Goal: Task Accomplishment & Management: Manage account settings

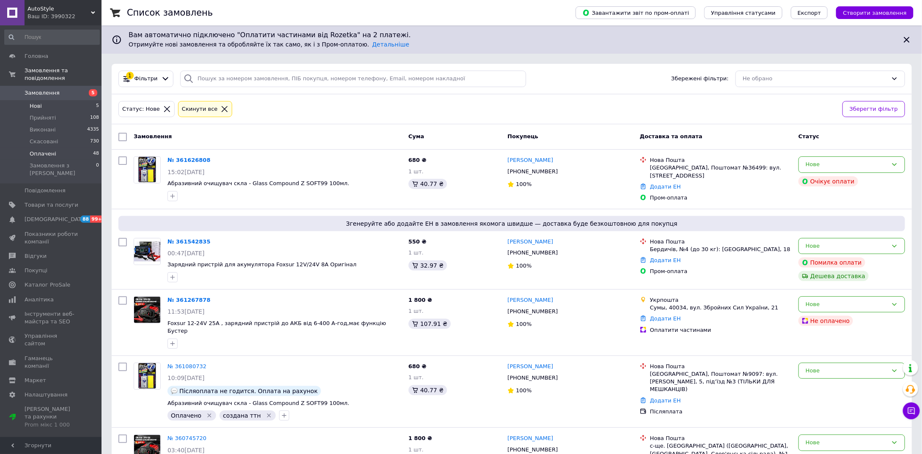
click at [45, 150] on li "Оплачені 48" at bounding box center [52, 154] width 104 height 12
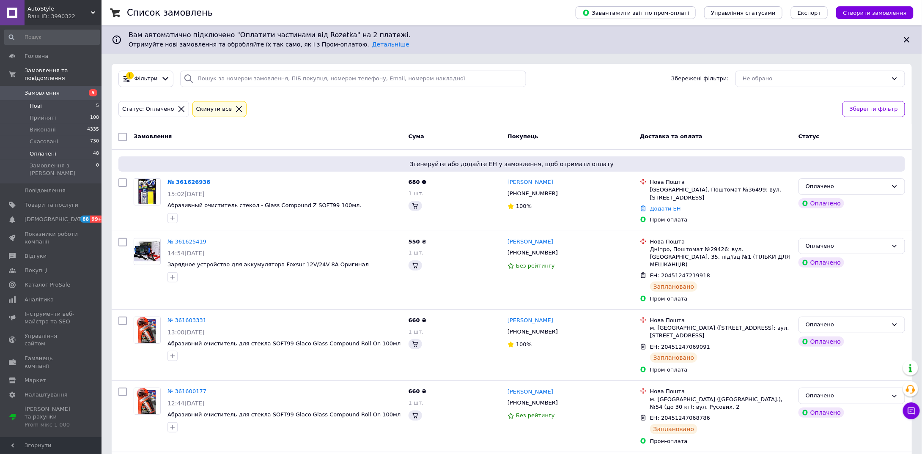
click at [71, 100] on li "Нові 5" at bounding box center [52, 106] width 104 height 12
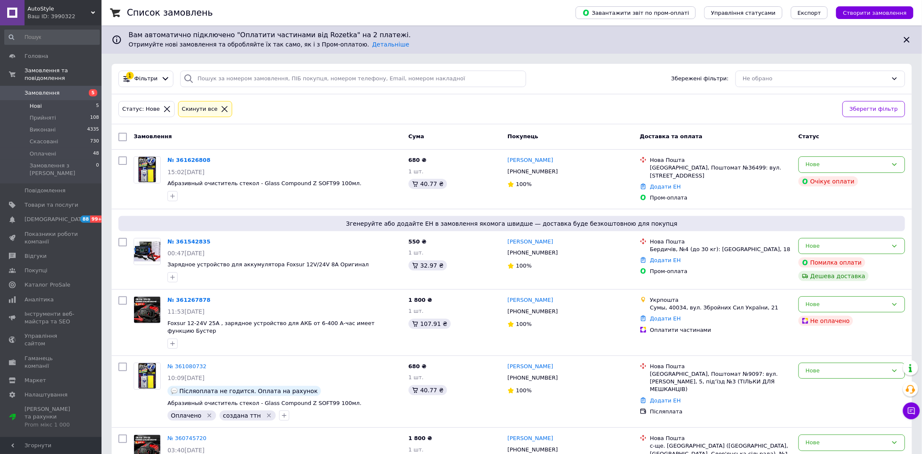
click at [37, 102] on span "Нові" at bounding box center [36, 106] width 12 height 8
click at [93, 150] on span "49" at bounding box center [96, 154] width 6 height 8
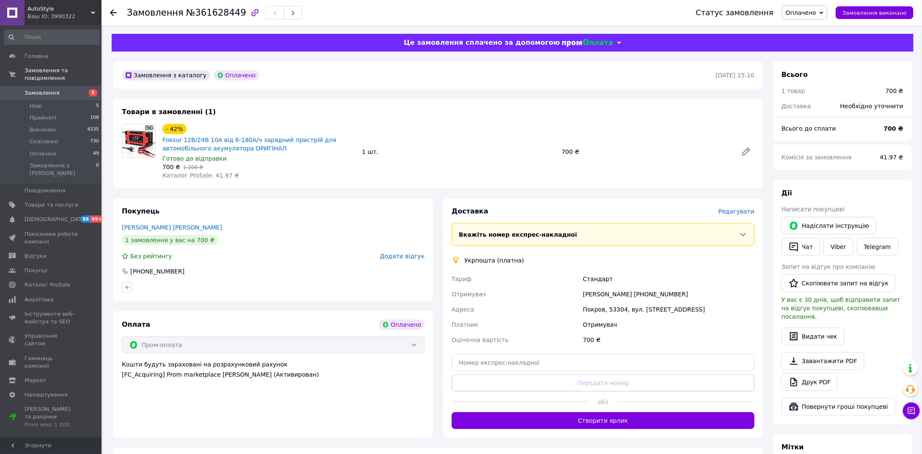
click at [545, 294] on div "Отримувач" at bounding box center [515, 294] width 131 height 15
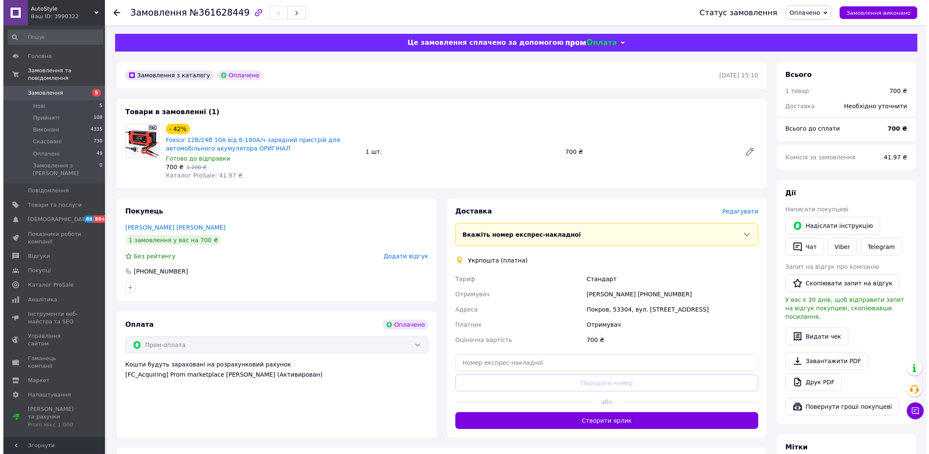
scroll to position [42, 0]
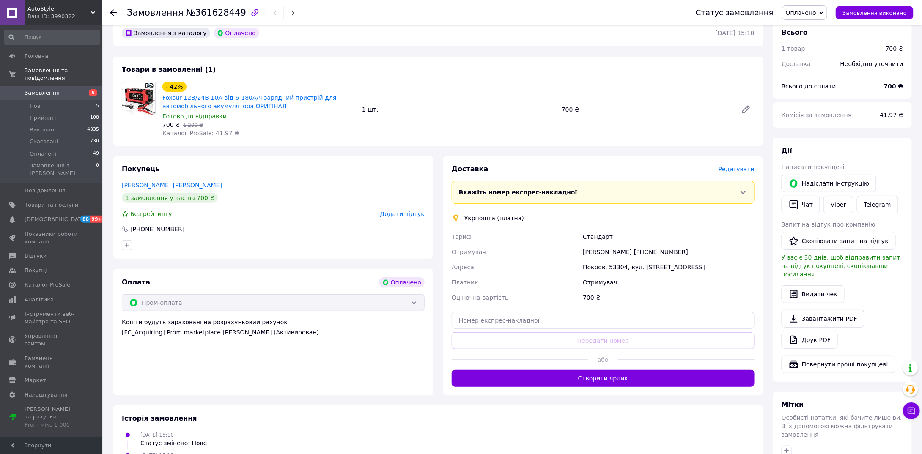
click at [729, 171] on span "Редагувати" at bounding box center [737, 169] width 36 height 7
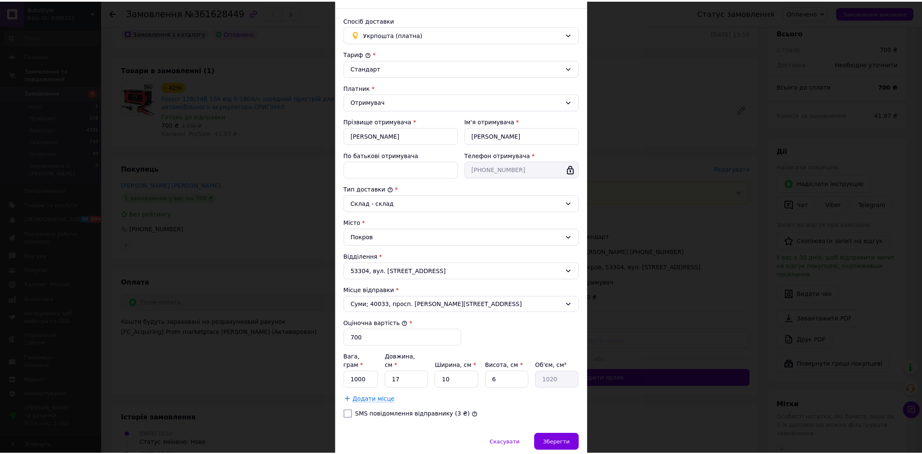
scroll to position [70, 0]
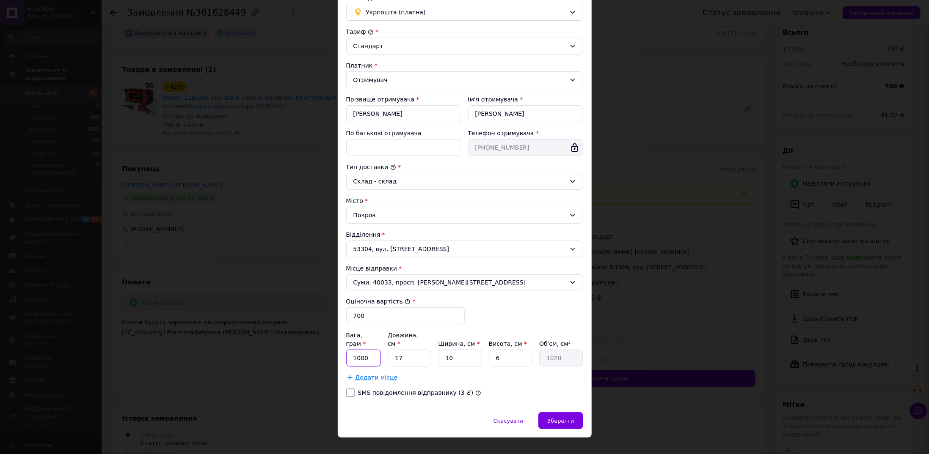
drag, startPoint x: 367, startPoint y: 343, endPoint x: 351, endPoint y: 344, distance: 16.5
click at [351, 350] on input "1000" at bounding box center [363, 358] width 35 height 17
type input "600"
drag, startPoint x: 563, startPoint y: 406, endPoint x: 566, endPoint y: 398, distance: 9.0
click at [564, 418] on span "Зберегти" at bounding box center [560, 421] width 27 height 6
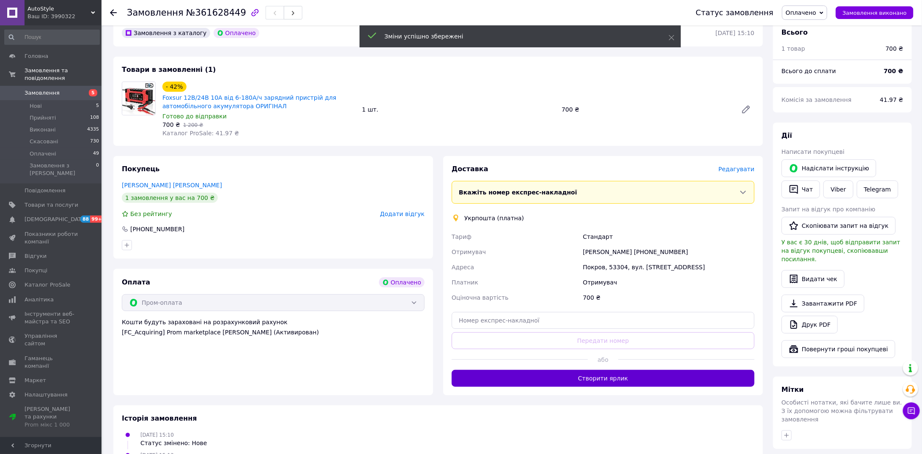
click at [600, 379] on button "Створити ярлик" at bounding box center [603, 378] width 303 height 17
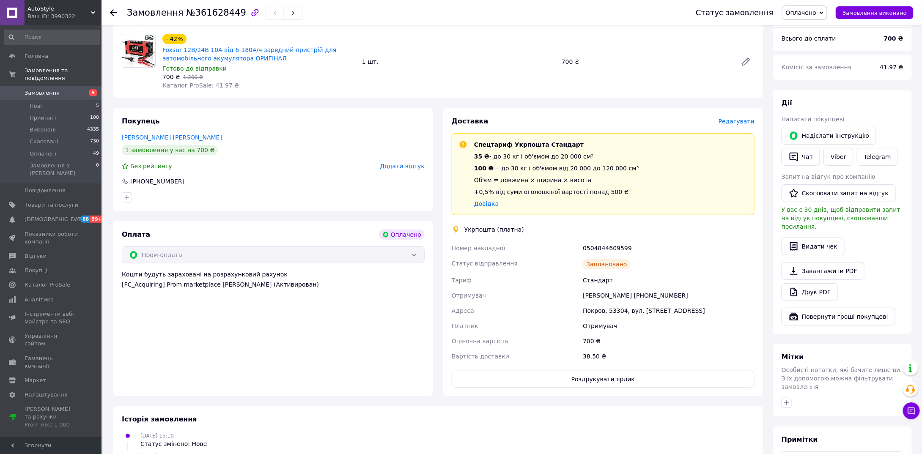
scroll to position [127, 0]
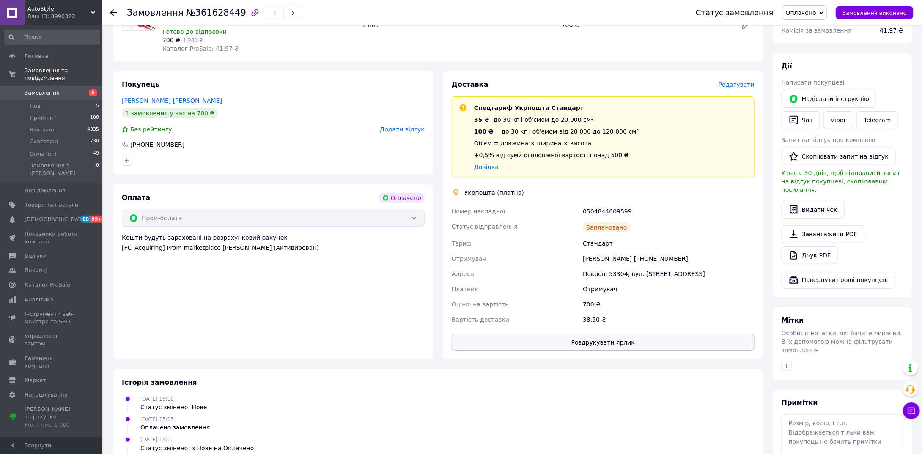
click at [616, 342] on button "Роздрукувати ярлик" at bounding box center [603, 342] width 303 height 17
click at [360, 79] on div "Покупець Атюшева Ольга 1 замовлення у вас на 700 ₴ Без рейтингу Додати відгук +…" at bounding box center [273, 123] width 320 height 103
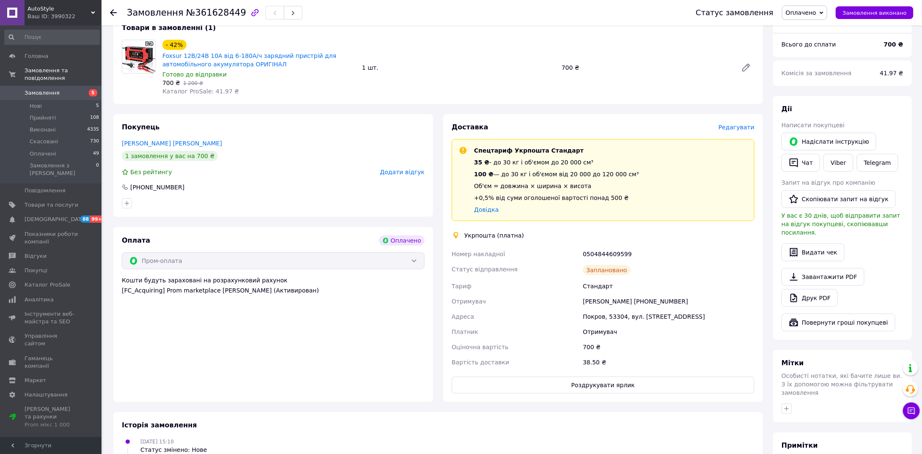
scroll to position [0, 0]
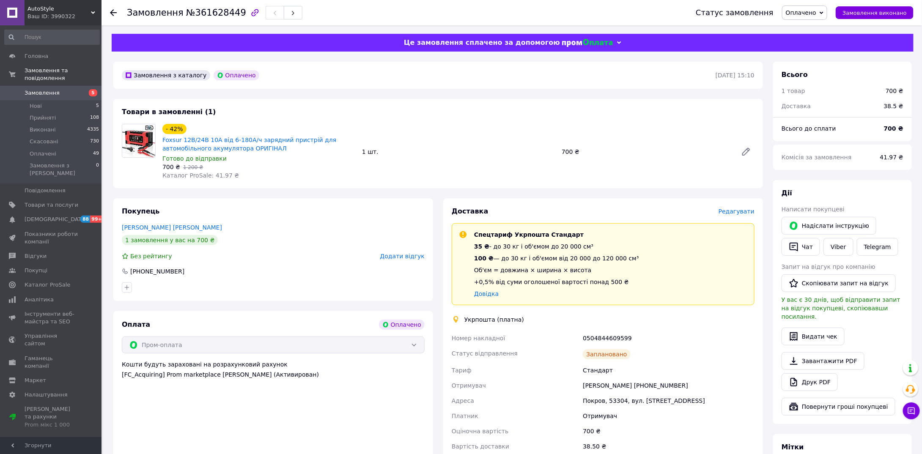
click at [113, 10] on use at bounding box center [113, 12] width 7 height 7
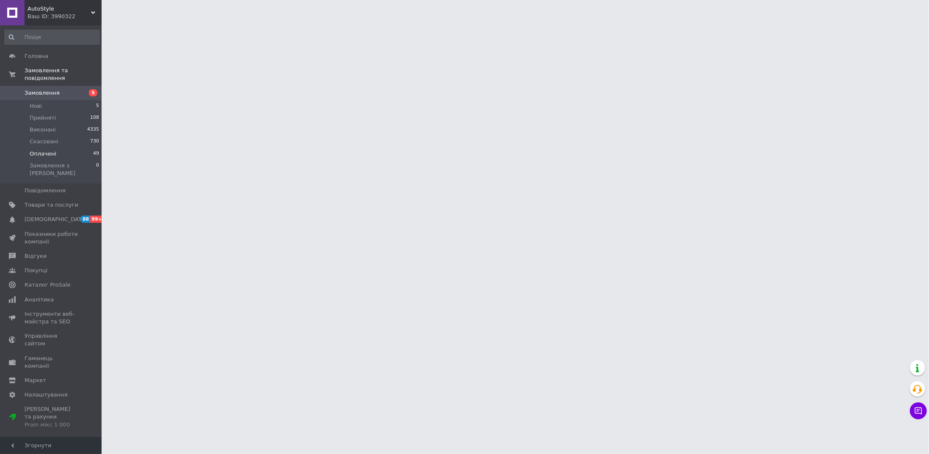
click at [44, 150] on span "Оплачені" at bounding box center [43, 154] width 27 height 8
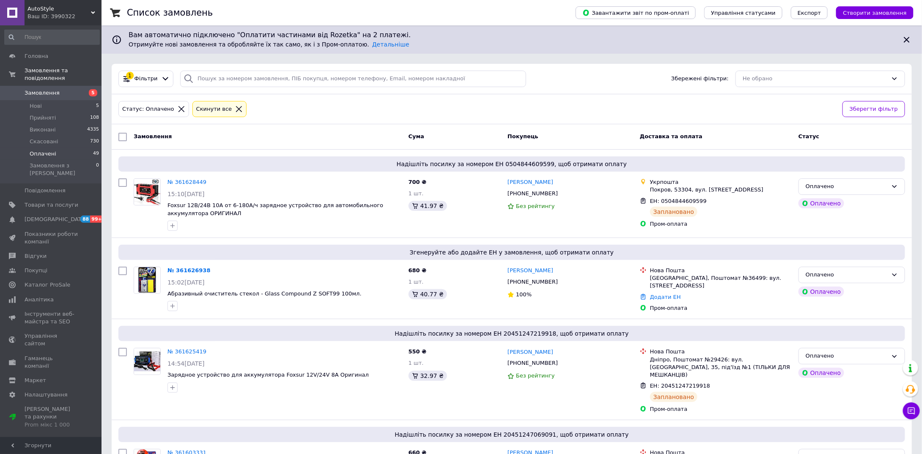
click at [44, 150] on span "Оплачені" at bounding box center [43, 154] width 27 height 8
click at [36, 102] on span "Нові" at bounding box center [36, 106] width 12 height 8
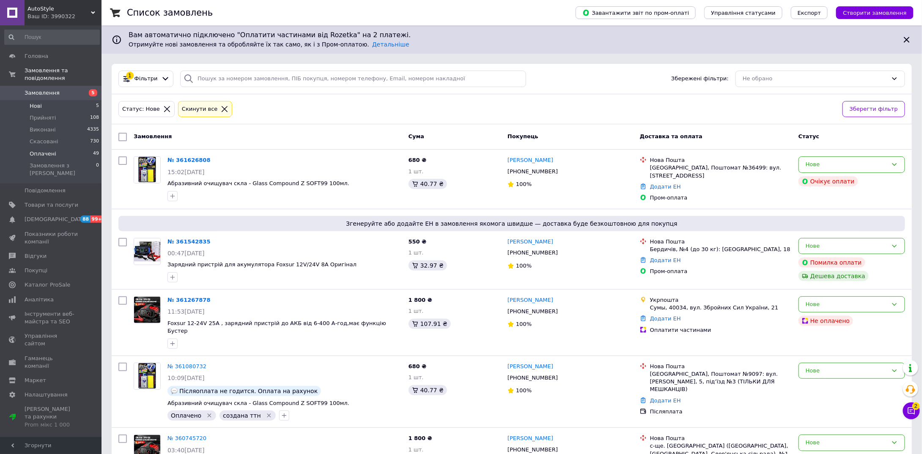
click at [49, 150] on span "Оплачені" at bounding box center [43, 154] width 27 height 8
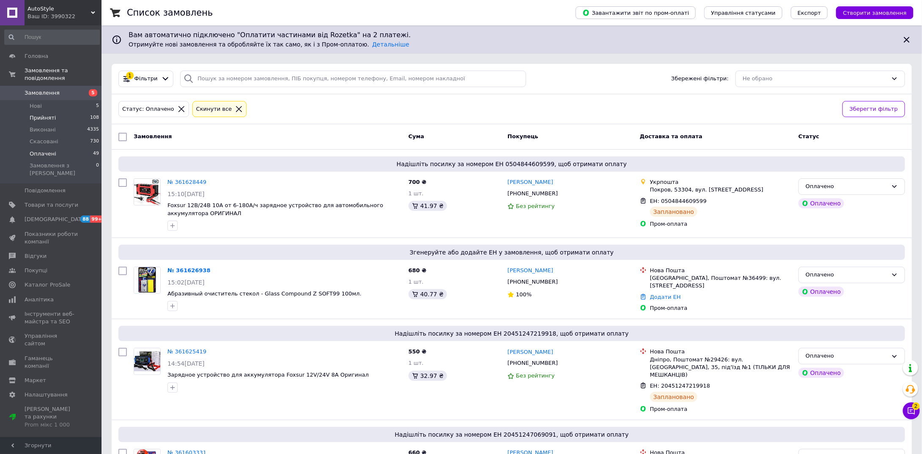
click at [48, 114] on span "Прийняті" at bounding box center [43, 118] width 26 height 8
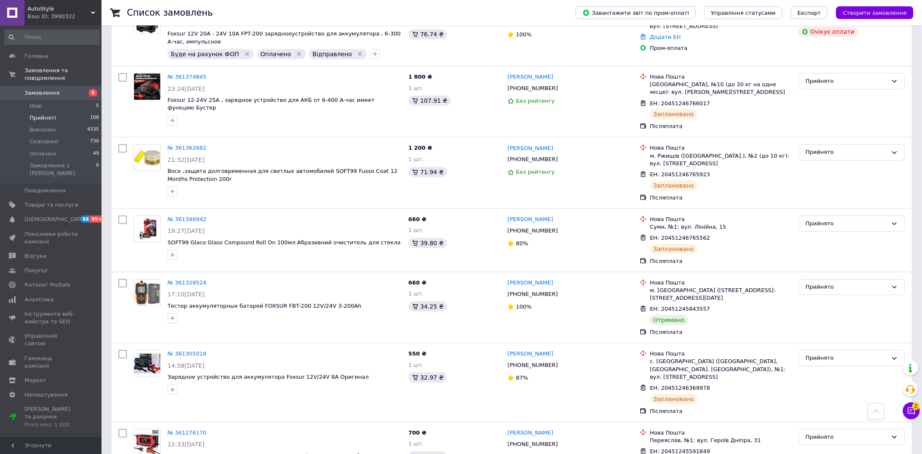
scroll to position [1692, 0]
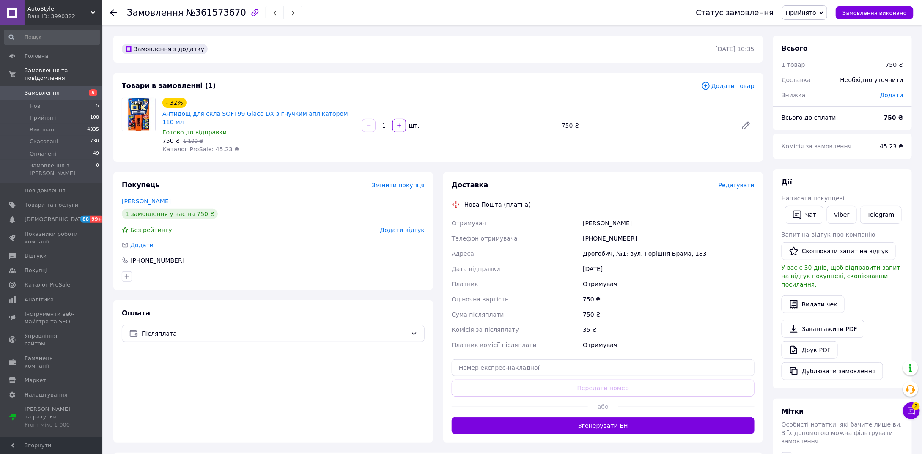
click at [737, 182] on span "Редагувати" at bounding box center [737, 185] width 36 height 7
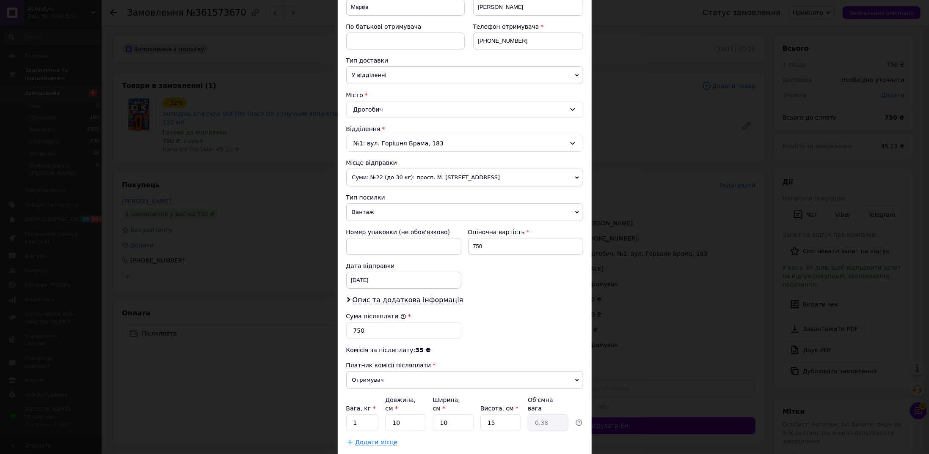
scroll to position [169, 0]
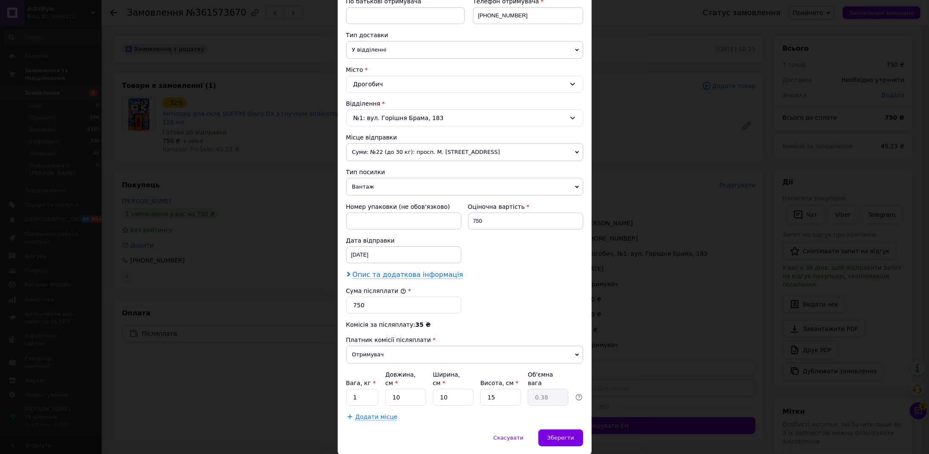
click at [410, 271] on span "Опис та додаткова інформація" at bounding box center [407, 275] width 111 height 8
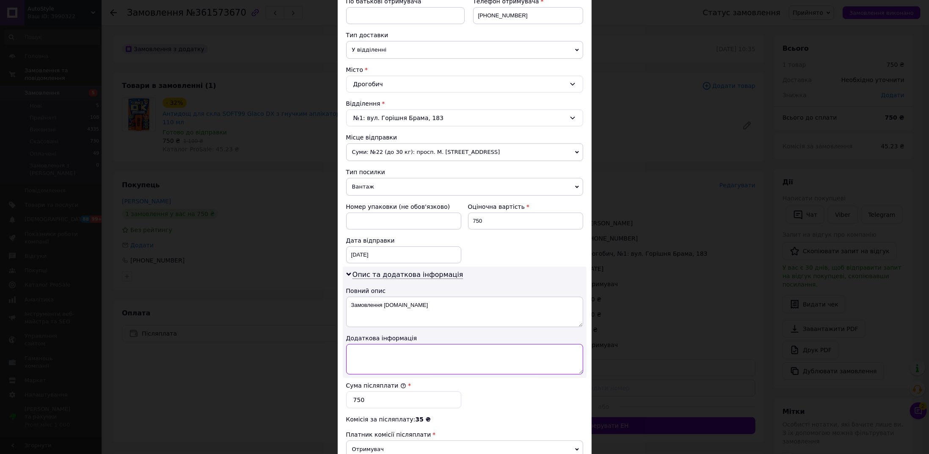
click at [396, 360] on textarea at bounding box center [464, 359] width 237 height 30
type textarea "Антидощ DX"
click at [425, 382] on div "Сума післяплати *" at bounding box center [403, 386] width 115 height 8
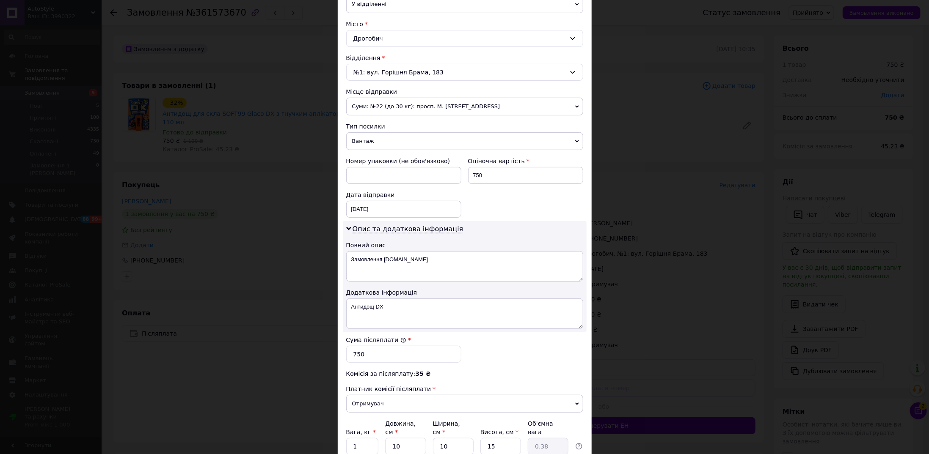
scroll to position [279, 0]
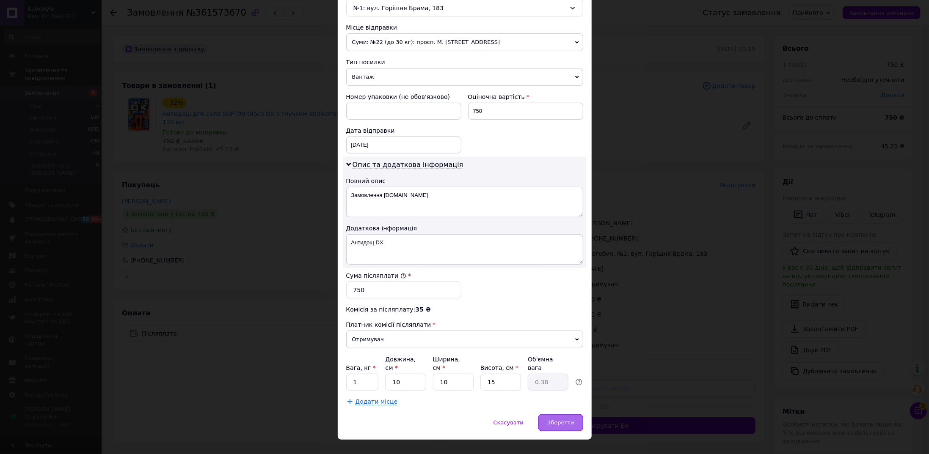
click at [568, 420] on span "Зберегти" at bounding box center [560, 423] width 27 height 6
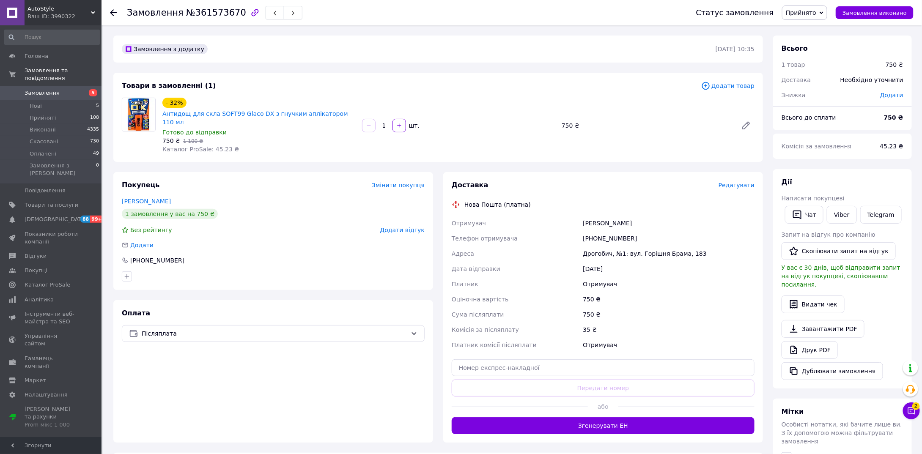
click at [735, 182] on span "Редагувати" at bounding box center [737, 185] width 36 height 7
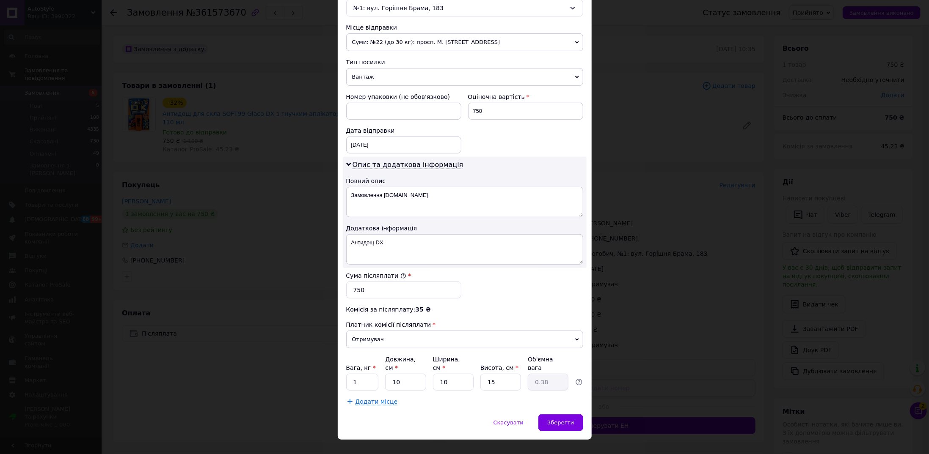
click at [654, 319] on div "× Редагування доставки Спосіб доставки Нова Пошта (платна) Платник Отримувач Ві…" at bounding box center [464, 227] width 929 height 454
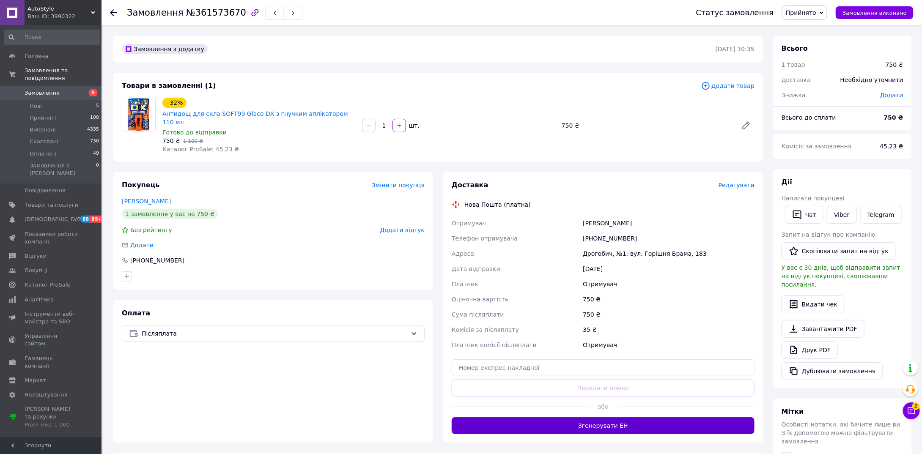
click at [608, 418] on button "Згенерувати ЕН" at bounding box center [603, 426] width 303 height 17
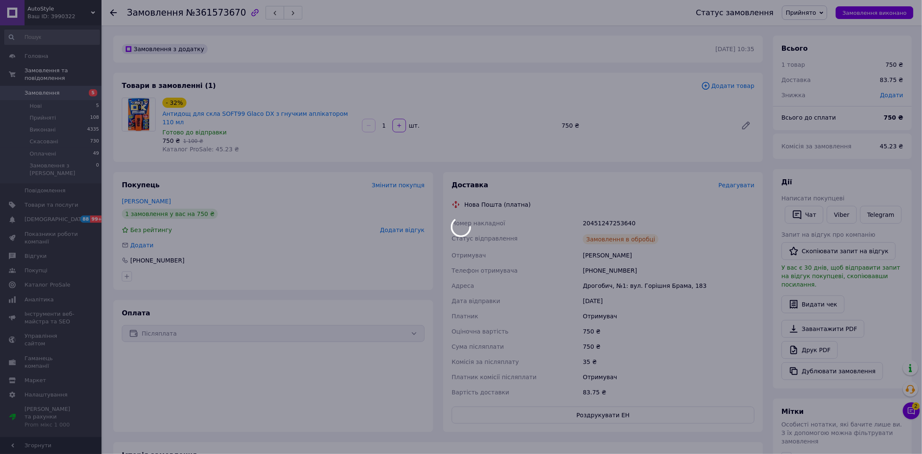
click at [598, 215] on div at bounding box center [461, 227] width 922 height 454
click at [598, 216] on div "20451247253640" at bounding box center [668, 223] width 175 height 15
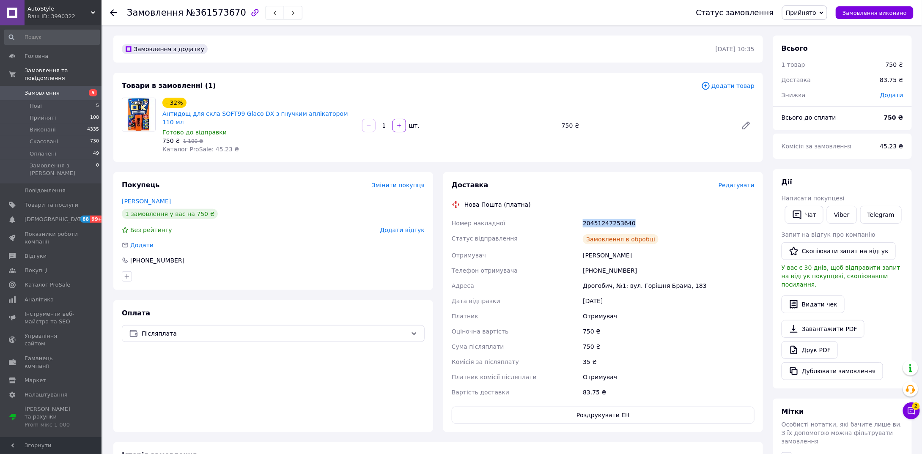
copy div "20451247253640"
drag, startPoint x: 493, startPoint y: 278, endPoint x: 499, endPoint y: 277, distance: 6.2
click at [495, 278] on div "Адреса" at bounding box center [515, 285] width 131 height 15
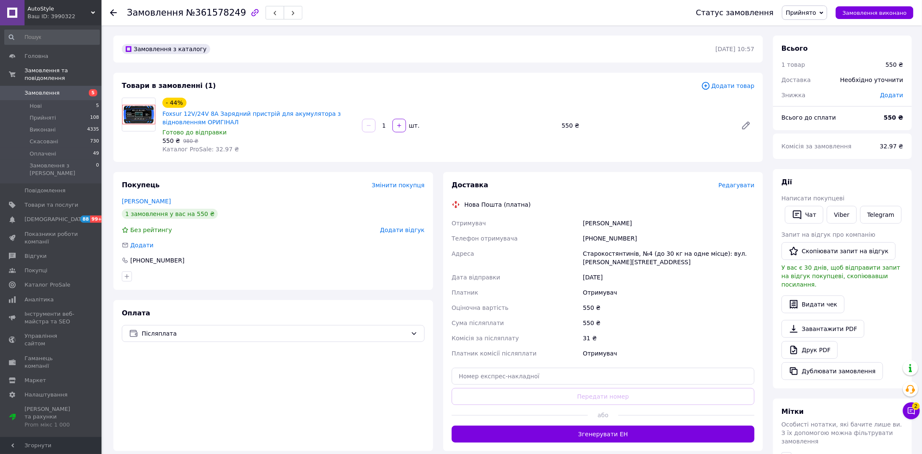
click at [733, 185] on span "Редагувати" at bounding box center [737, 185] width 36 height 7
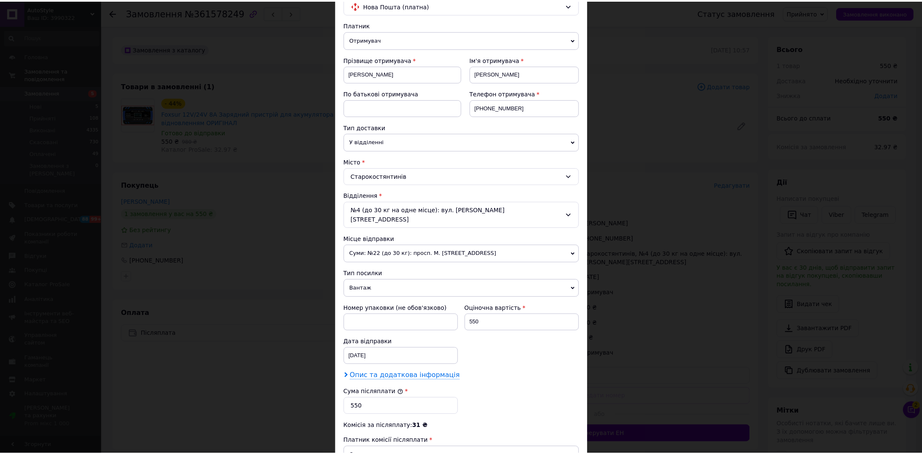
scroll to position [185, 0]
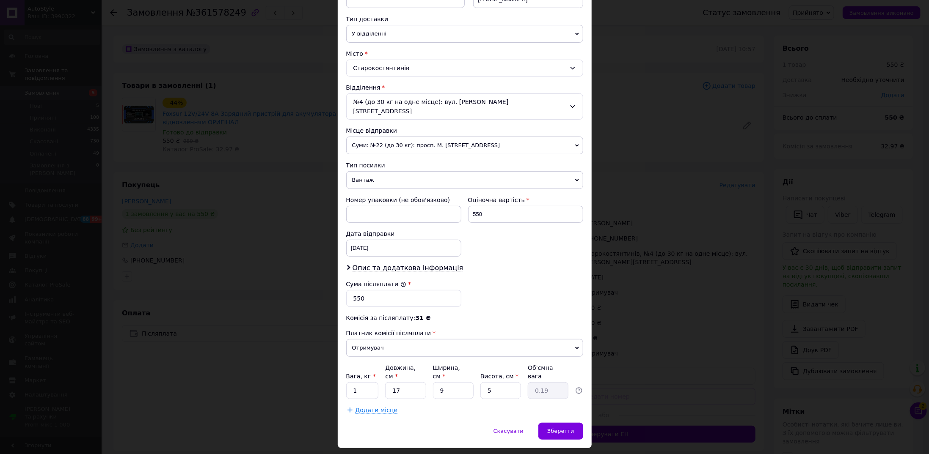
click at [669, 297] on div "× Редагування доставки Спосіб доставки Нова Пошта (платна) Платник Отримувач Ві…" at bounding box center [464, 227] width 929 height 454
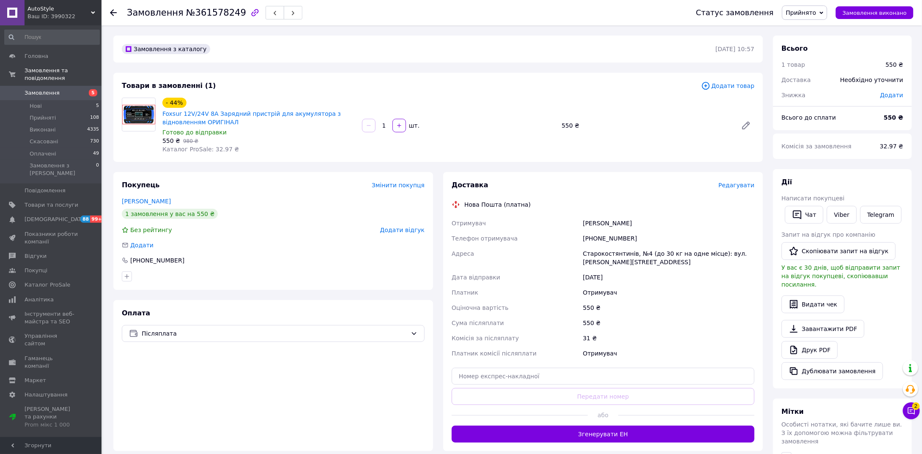
scroll to position [42, 0]
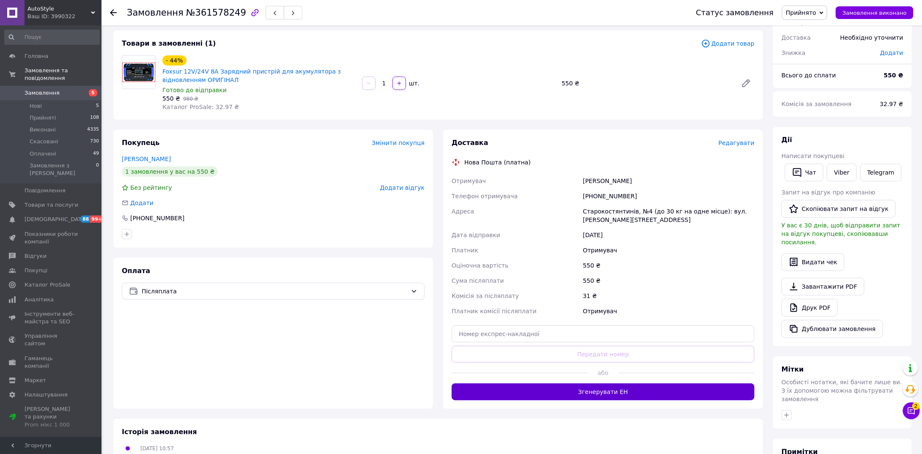
click at [598, 391] on button "Згенерувати ЕН" at bounding box center [603, 392] width 303 height 17
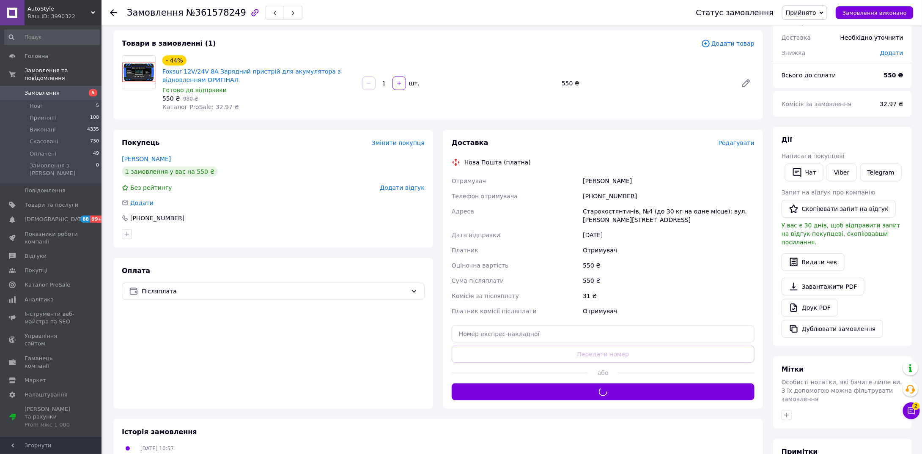
scroll to position [0, 0]
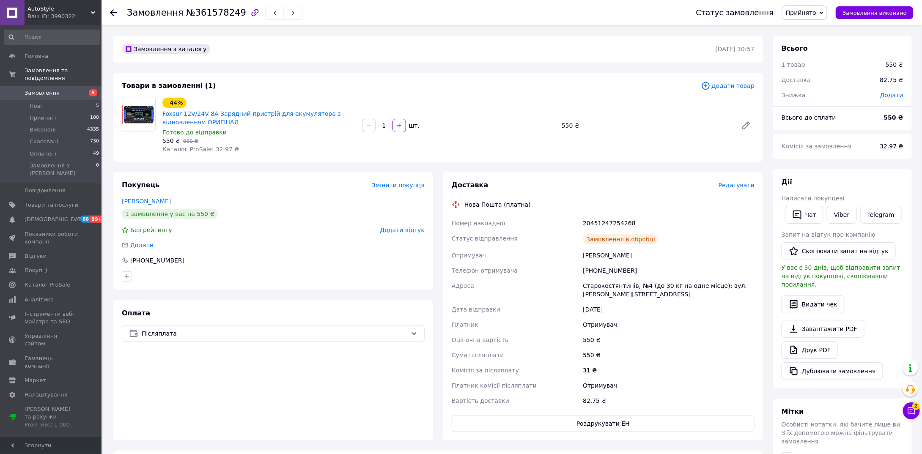
click at [606, 222] on div "20451247254268" at bounding box center [668, 223] width 175 height 15
copy div "20451247254268"
drag, startPoint x: 510, startPoint y: 296, endPoint x: 515, endPoint y: 294, distance: 5.7
click at [511, 296] on div "Адреса" at bounding box center [515, 290] width 131 height 24
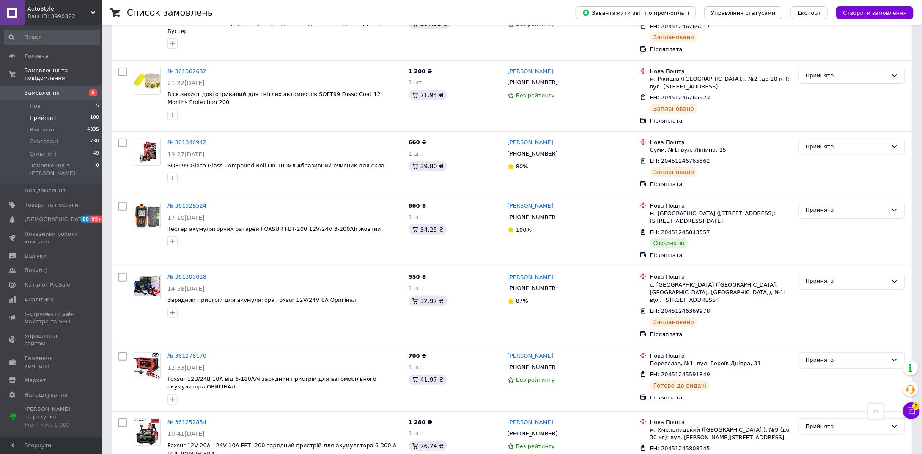
scroll to position [1777, 0]
click at [819, 205] on div "Прийнято" at bounding box center [847, 209] width 82 height 9
click at [811, 220] on li "Виконано" at bounding box center [852, 228] width 106 height 16
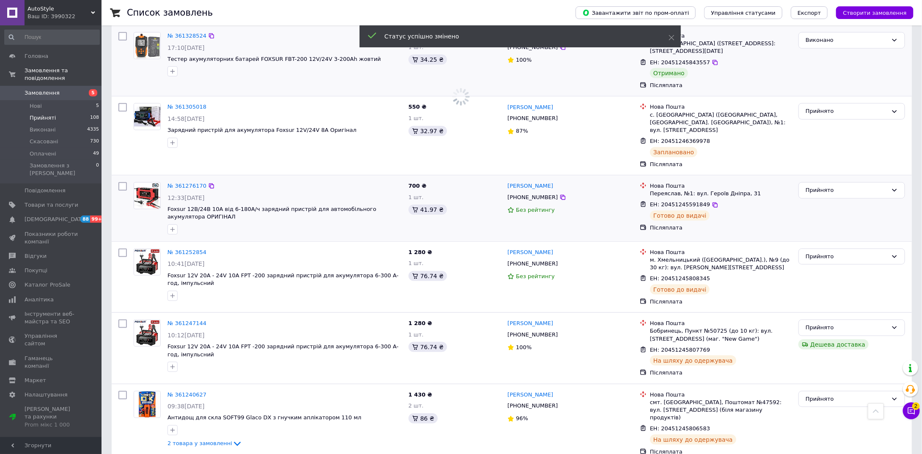
scroll to position [2116, 0]
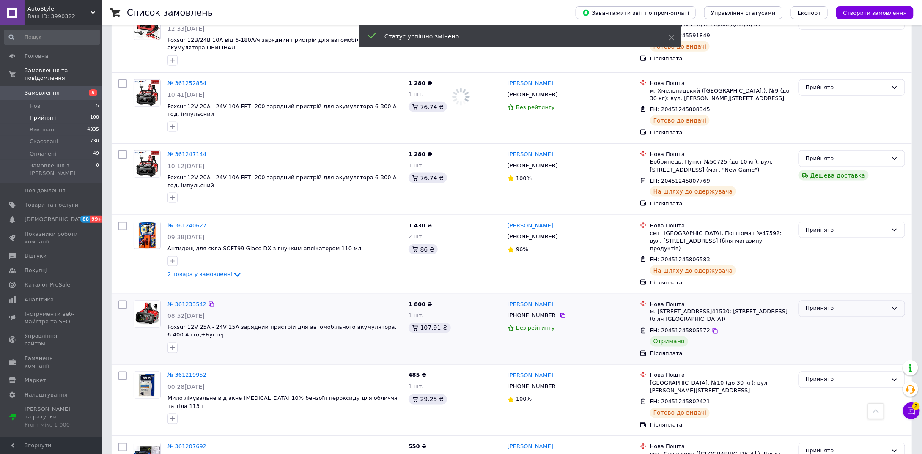
click at [827, 305] on div "Прийнято" at bounding box center [847, 309] width 82 height 9
click at [823, 319] on li "Виконано" at bounding box center [852, 327] width 106 height 16
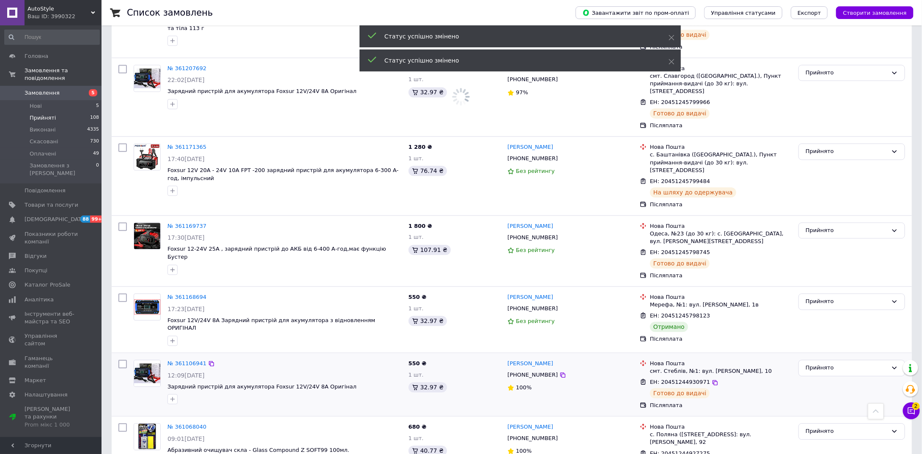
scroll to position [2496, 0]
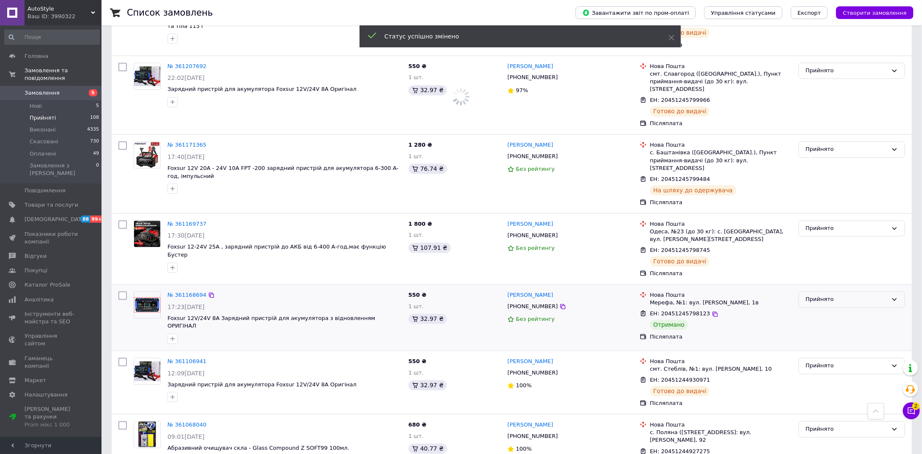
click at [812, 295] on div "Прийнято" at bounding box center [847, 299] width 82 height 9
click at [812, 310] on li "Виконано" at bounding box center [852, 318] width 106 height 16
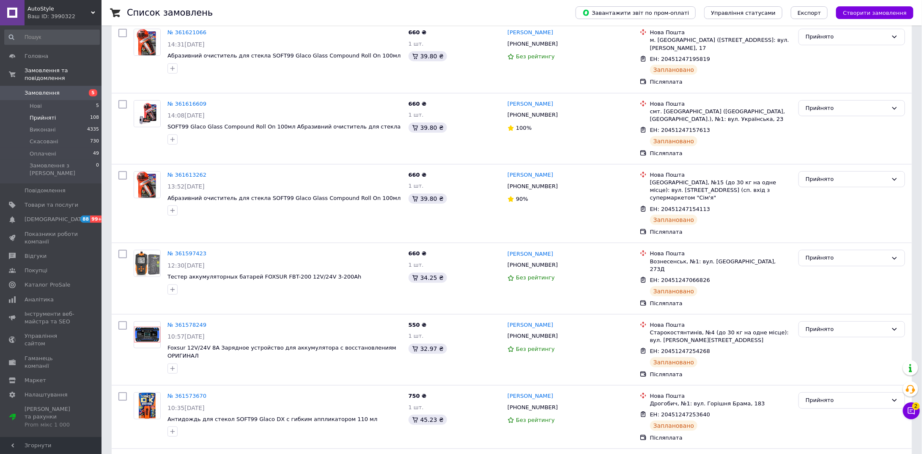
scroll to position [0, 0]
